Goal: Find specific page/section: Find specific page/section

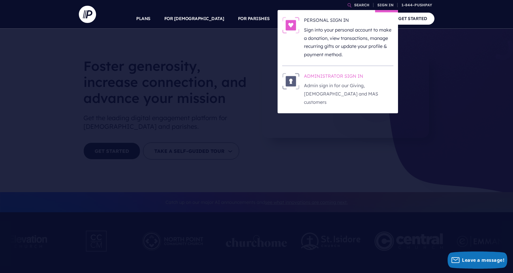
click at [318, 74] on h6 "ADMINISTRATOR SIGN IN" at bounding box center [348, 77] width 89 height 9
click at [323, 76] on h6 "ADMINISTRATOR SIGN IN" at bounding box center [348, 77] width 89 height 9
click at [317, 78] on h6 "ADMINISTRATOR SIGN IN" at bounding box center [348, 77] width 89 height 9
click at [347, 77] on h6 "ADMINISTRATOR SIGN IN" at bounding box center [348, 77] width 89 height 9
click at [320, 76] on h6 "ADMINISTRATOR SIGN IN" at bounding box center [348, 77] width 89 height 9
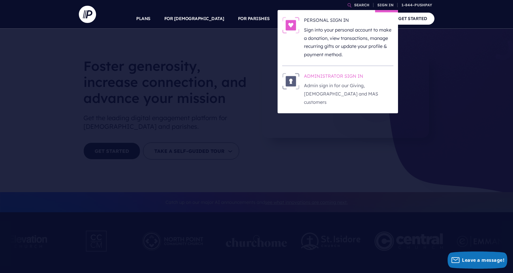
click at [337, 77] on h6 "ADMINISTRATOR SIGN IN" at bounding box center [348, 77] width 89 height 9
